Goal: Contribute content

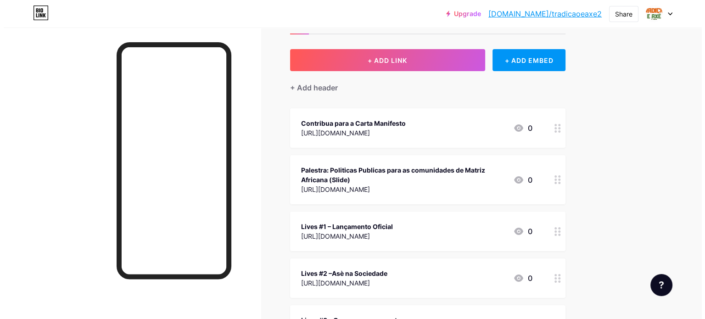
scroll to position [27, 0]
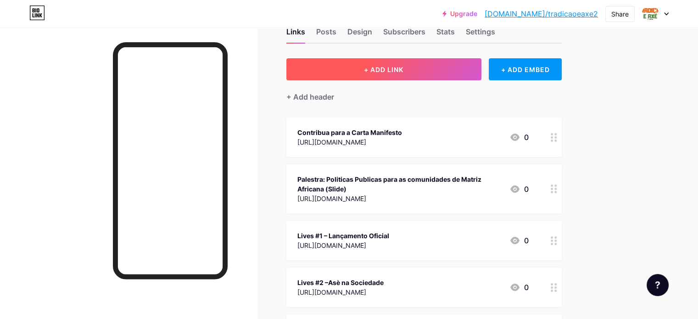
click at [475, 65] on button "+ ADD LINK" at bounding box center [383, 69] width 195 height 22
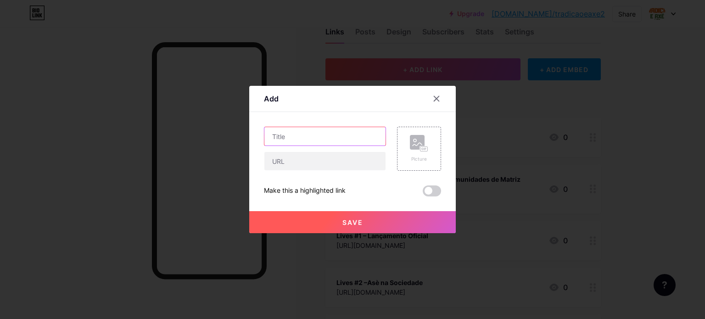
click at [323, 133] on input "text" at bounding box center [324, 136] width 121 height 18
type input "Registros Oficias"
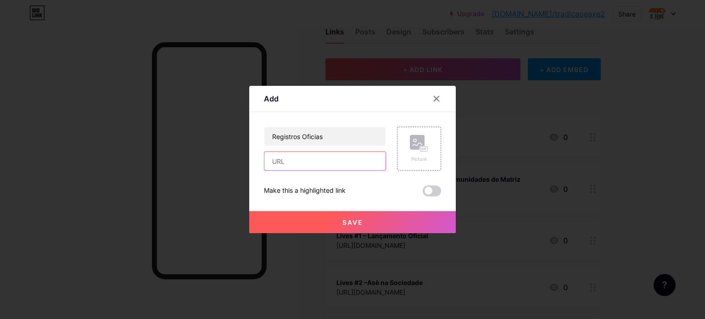
click at [334, 163] on input "text" at bounding box center [324, 161] width 121 height 18
paste input "[URL][DOMAIN_NAME]"
type input "[URL][DOMAIN_NAME]"
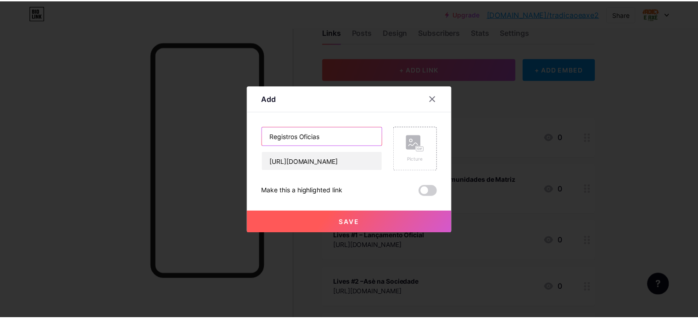
scroll to position [0, 0]
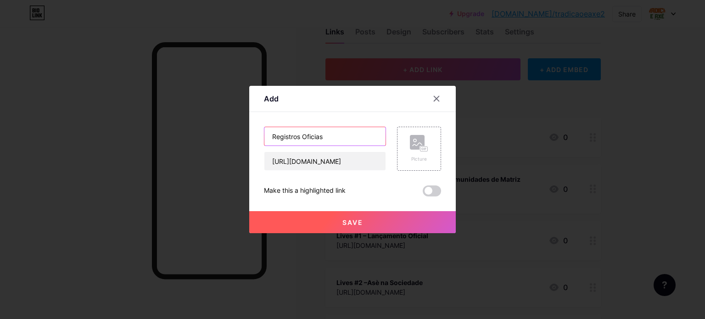
drag, startPoint x: 336, startPoint y: 133, endPoint x: 303, endPoint y: 133, distance: 33.0
click at [303, 133] on input "Registros Oficias" at bounding box center [324, 136] width 121 height 18
type input "Registros do Evento"
click at [357, 222] on span "Save" at bounding box center [352, 222] width 21 height 8
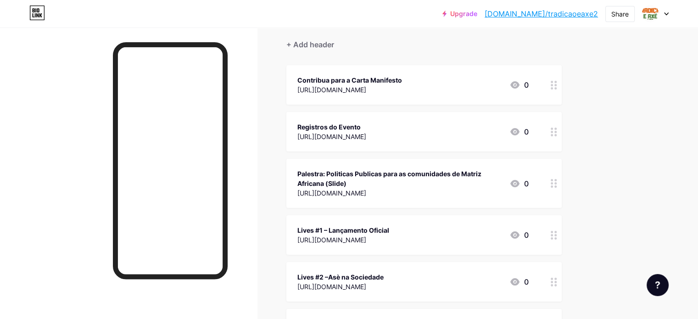
scroll to position [133, 0]
